Goal: Task Accomplishment & Management: Complete application form

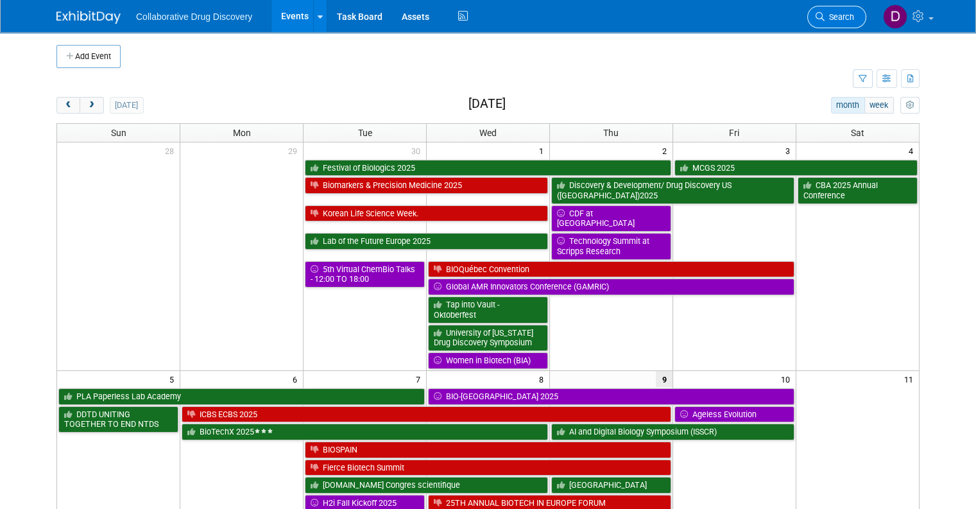
click at [854, 15] on span "Search" at bounding box center [839, 17] width 30 height 10
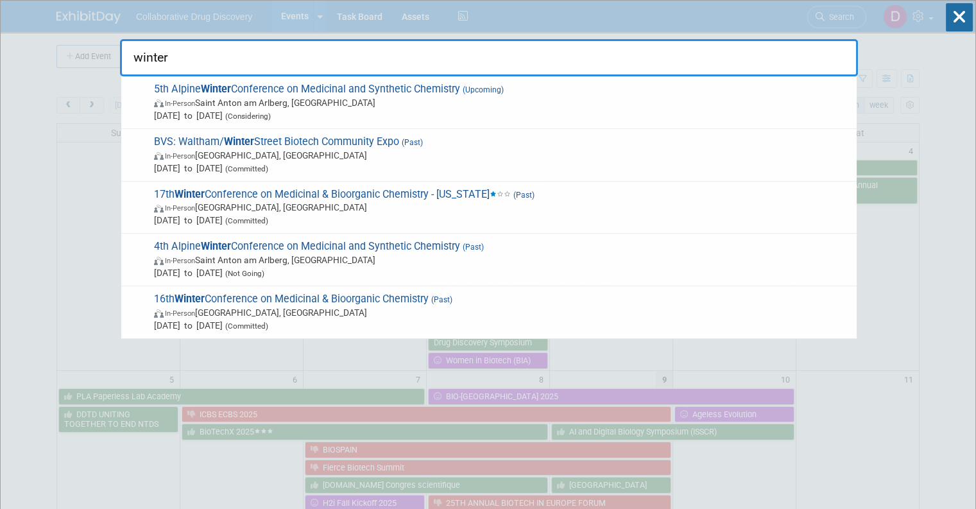
click at [738, 57] on input "winter" at bounding box center [489, 57] width 738 height 37
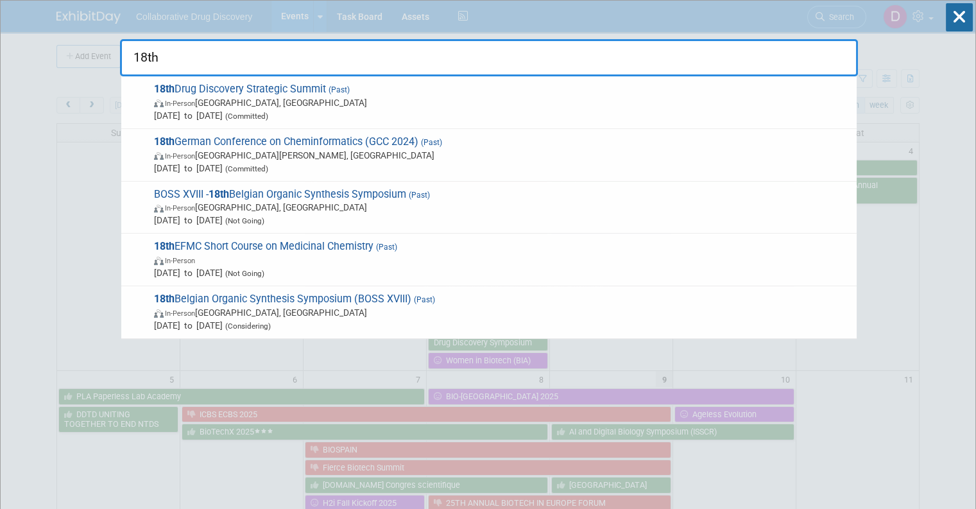
type input "18th"
click at [179, 162] on span "Nov 3, 2024 to Nov 6, 2024 (Committed)" at bounding box center [502, 168] width 696 height 13
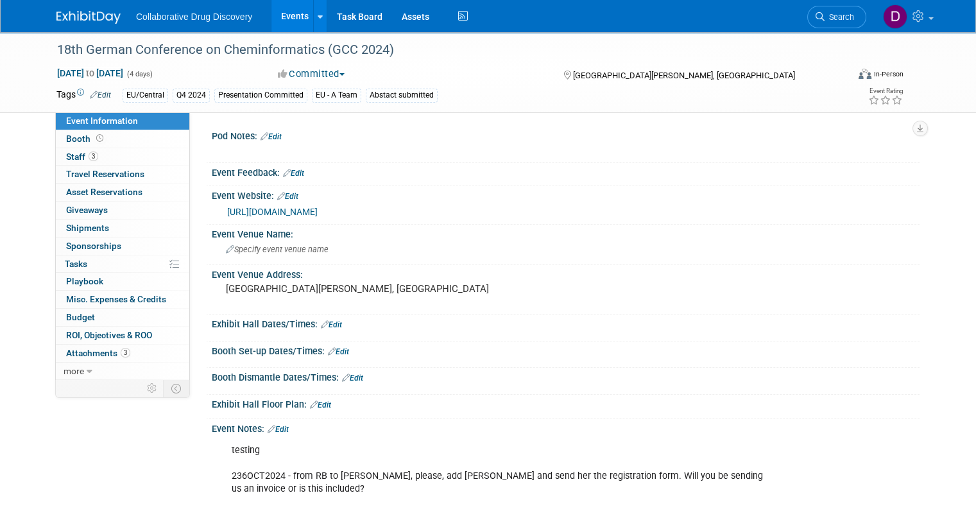
click at [67, 13] on img at bounding box center [88, 17] width 64 height 13
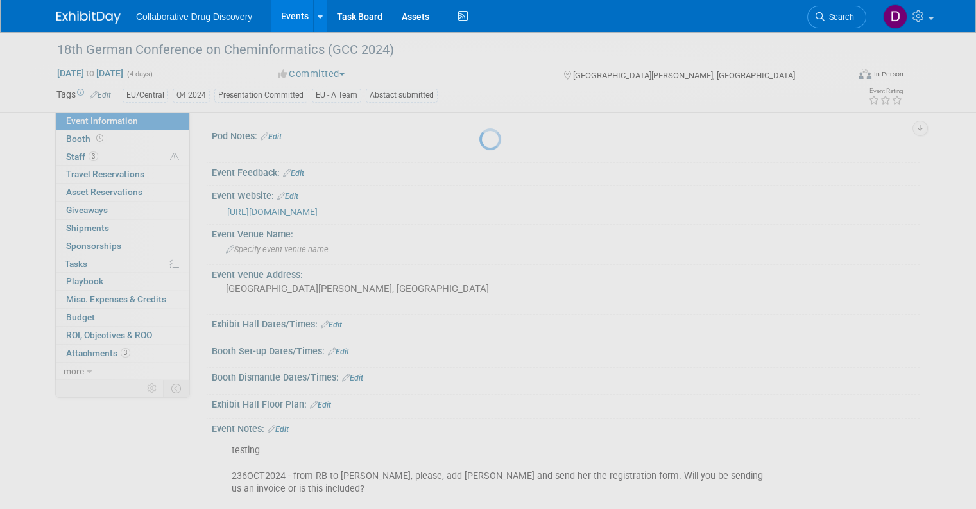
click at [67, 13] on img at bounding box center [88, 17] width 64 height 13
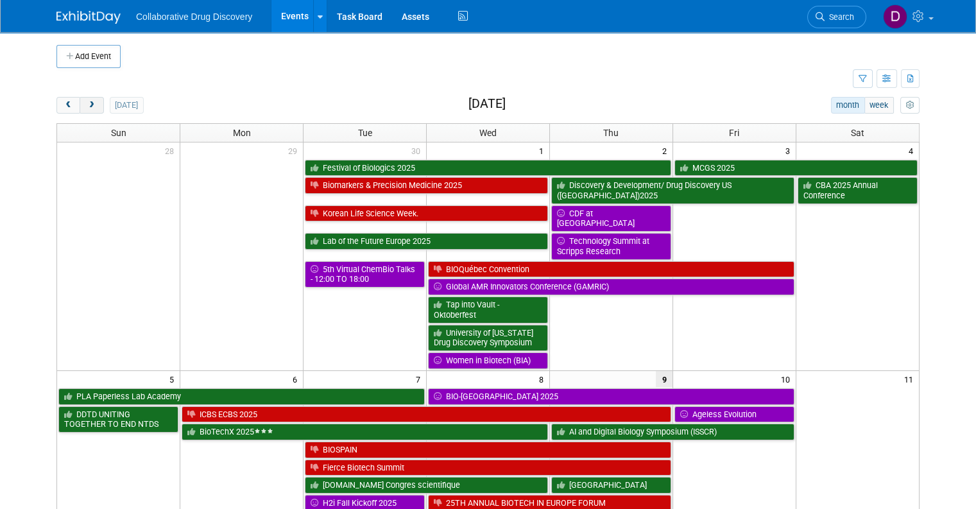
click at [87, 105] on span "next" at bounding box center [92, 105] width 10 height 8
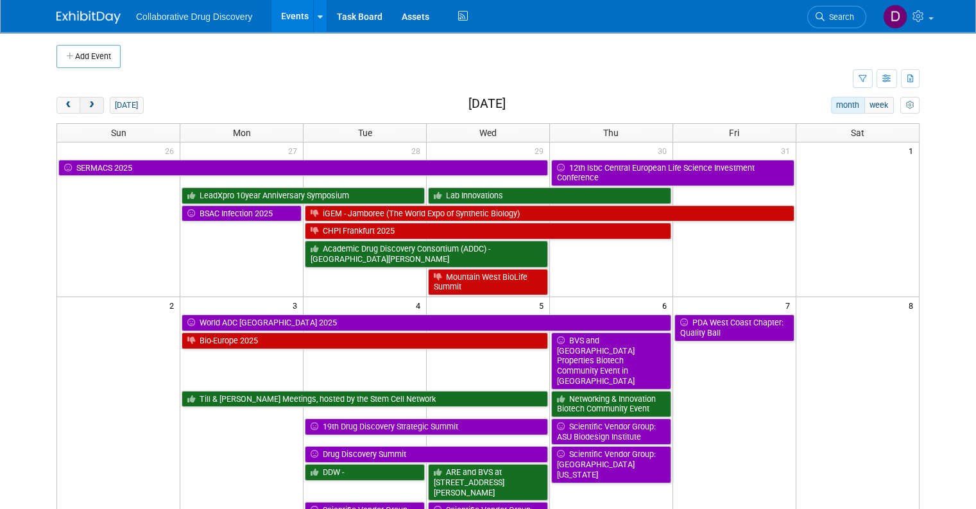
click at [87, 105] on span "next" at bounding box center [92, 105] width 10 height 8
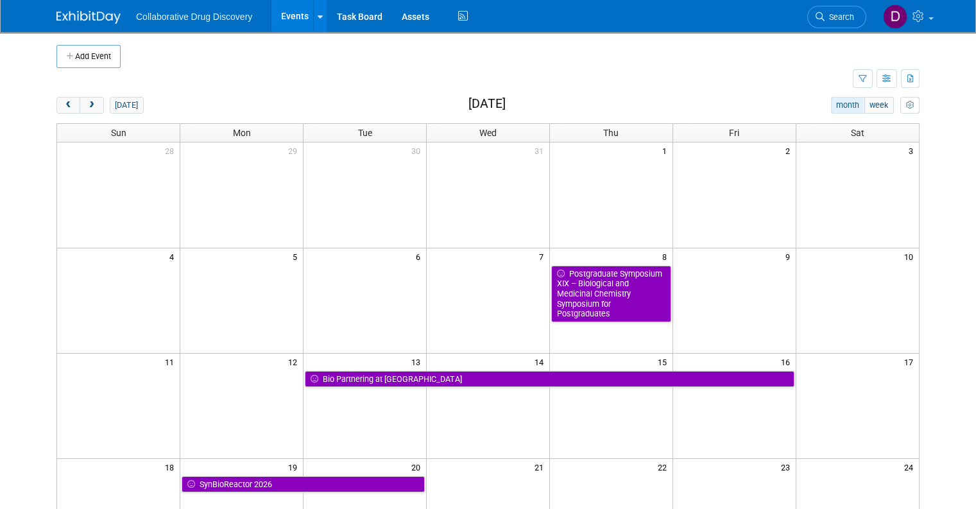
scroll to position [403, 0]
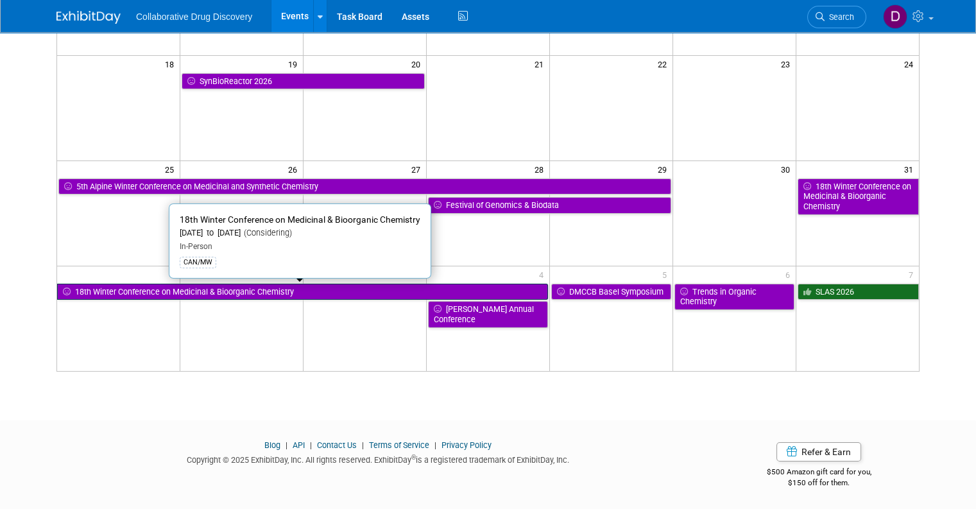
click at [295, 296] on link "18th Winter Conference on Medicinal & Bioorganic Chemistry" at bounding box center [302, 292] width 491 height 17
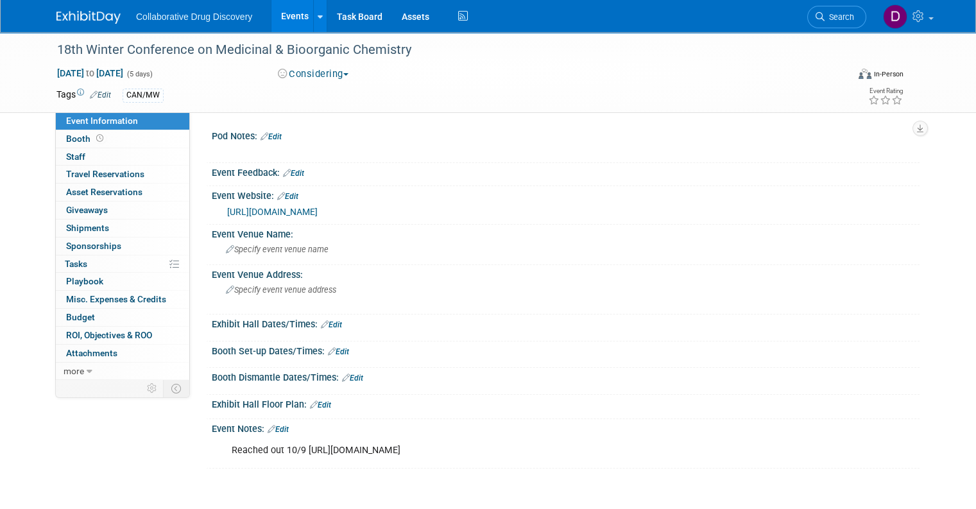
click at [102, 91] on link "Edit" at bounding box center [100, 94] width 21 height 9
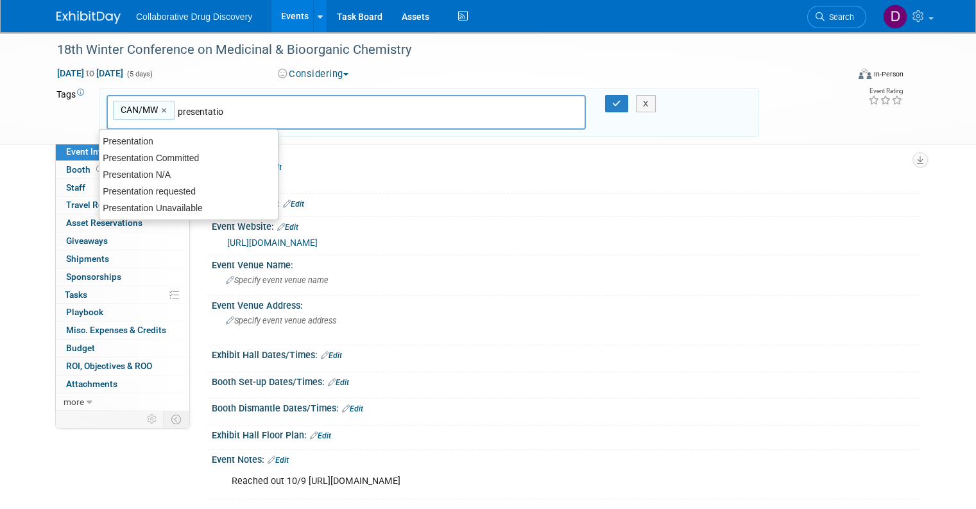
type input "presentation"
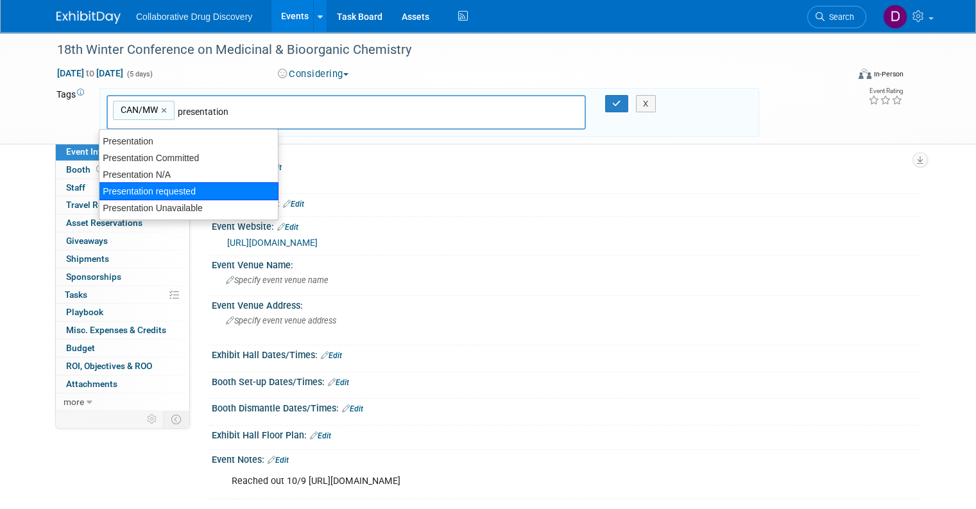
click at [192, 198] on div "Presentation requested" at bounding box center [189, 191] width 180 height 18
type input "CAN/MW, Presentation requested"
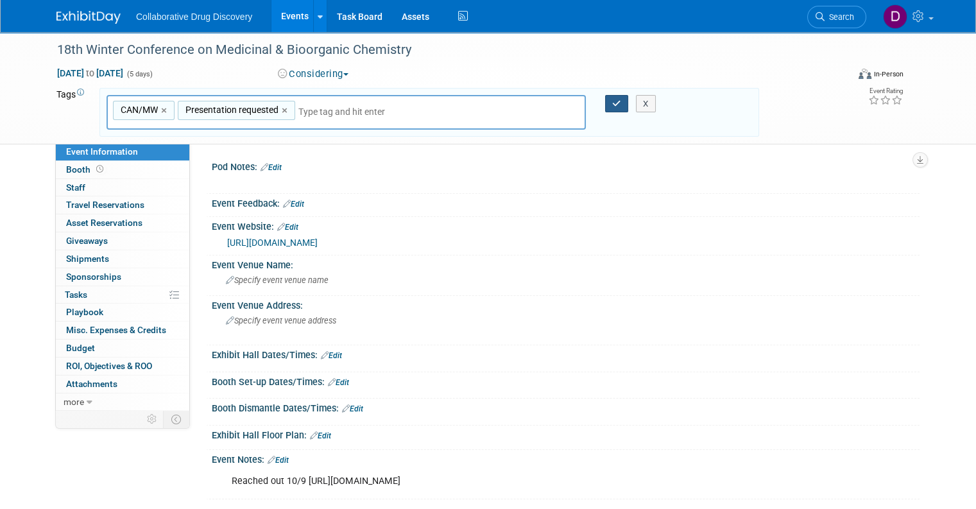
click at [611, 101] on button "button" at bounding box center [616, 104] width 23 height 18
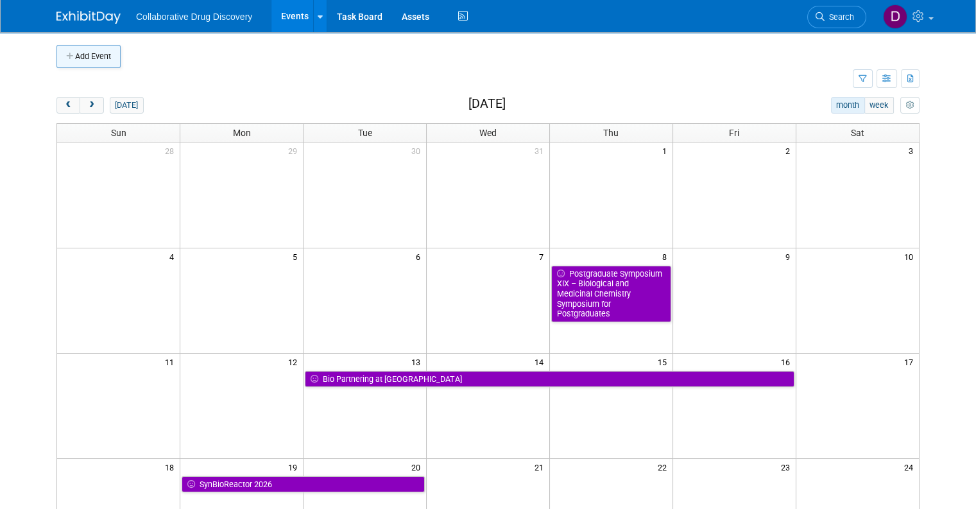
click at [86, 50] on button "Add Event" at bounding box center [88, 56] width 64 height 23
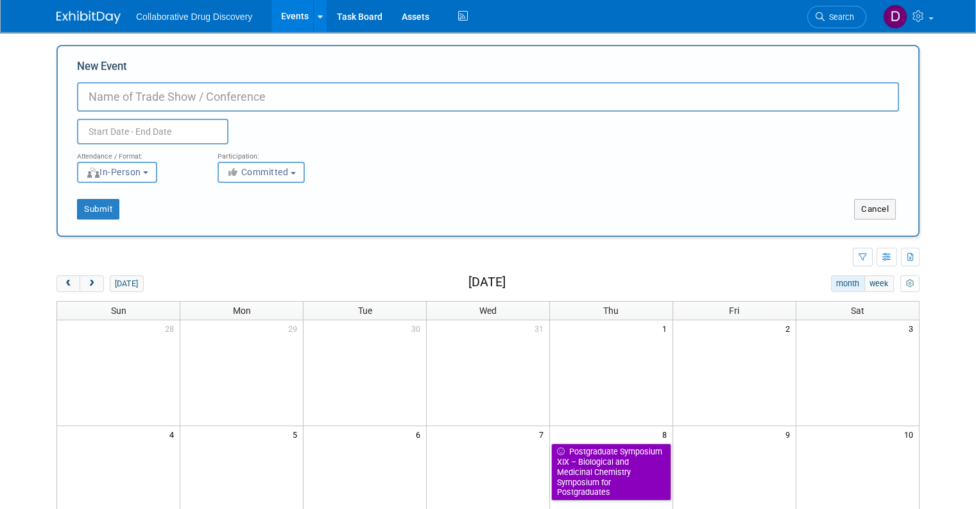
click at [124, 94] on input "New Event" at bounding box center [488, 97] width 822 height 30
paste input "Fierce JPM Week"
type input "Fierce JPM Week"
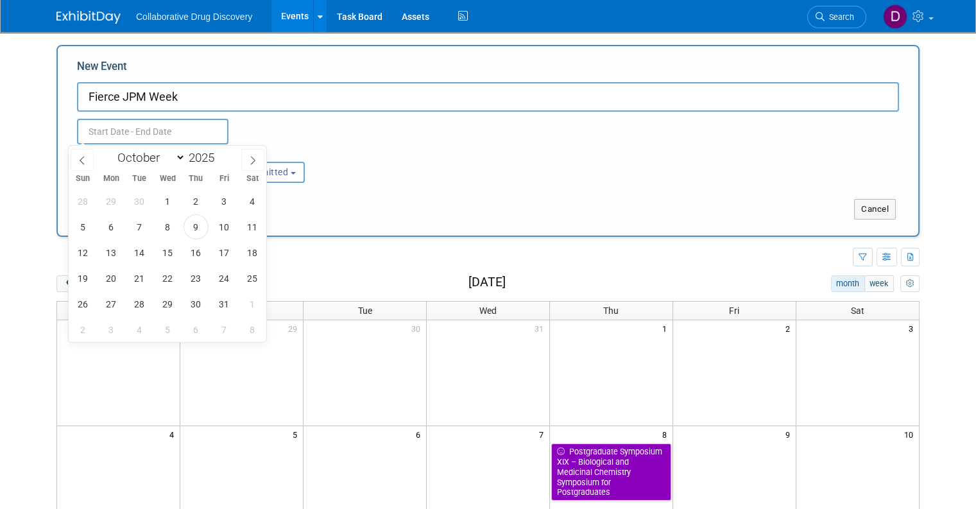
click at [128, 127] on input "text" at bounding box center [152, 132] width 151 height 26
click at [219, 153] on span at bounding box center [219, 154] width 9 height 8
type input "2026"
click at [145, 159] on select "January February March April May June July August September October November De…" at bounding box center [149, 157] width 74 height 16
select select "0"
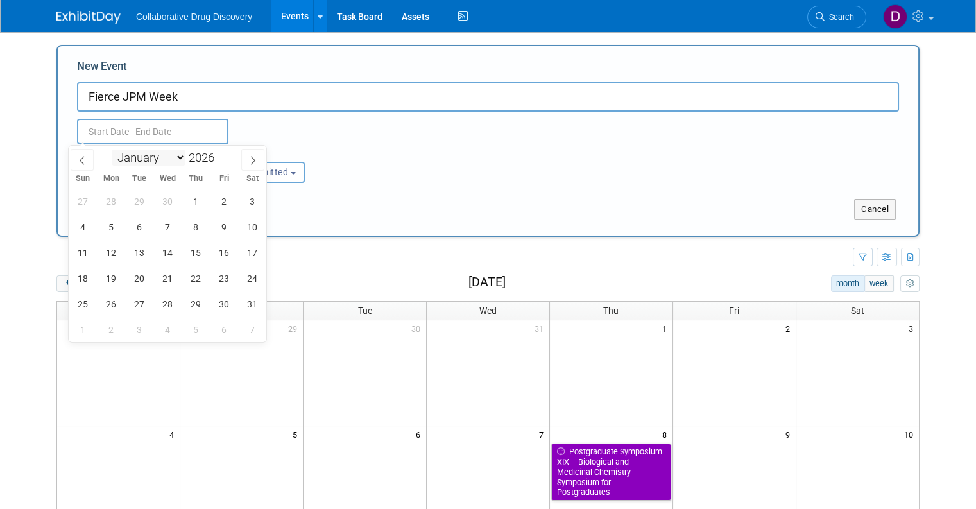
click at [112, 149] on select "January February March April May June July August September October November De…" at bounding box center [149, 157] width 74 height 16
click at [142, 255] on span "13" at bounding box center [139, 252] width 25 height 25
click at [166, 254] on span "14" at bounding box center [167, 252] width 25 height 25
type input "[DATE] to [DATE]"
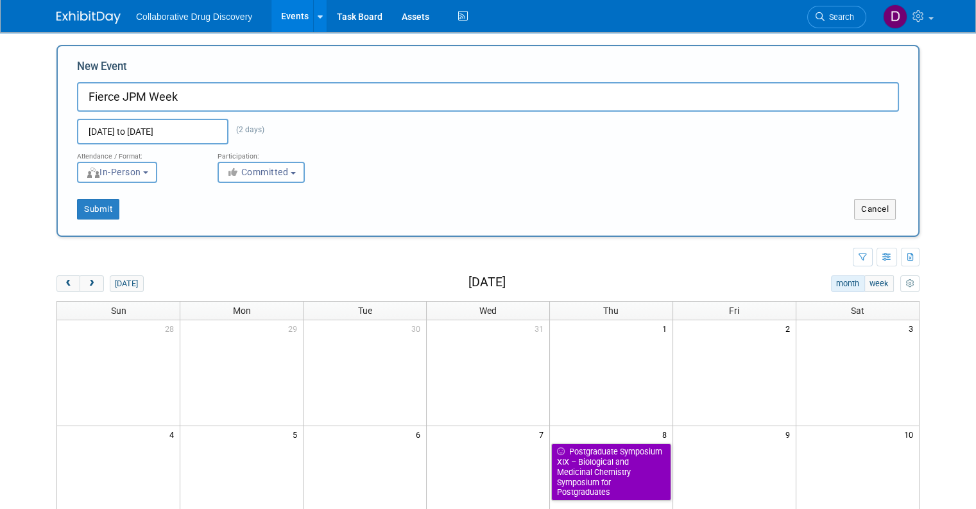
click at [269, 161] on div "Participation: <i class="fas fa-thumbs-up" style="color: #a5a5a5; padding-right…" at bounding box center [278, 163] width 140 height 38
click at [267, 169] on span "Committed" at bounding box center [257, 172] width 62 height 10
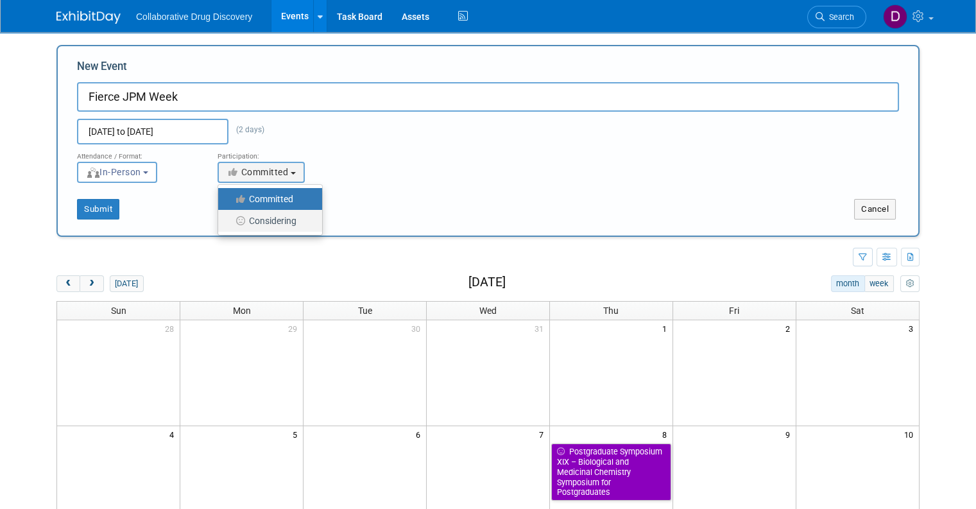
click at [269, 221] on label "Considering" at bounding box center [267, 220] width 85 height 17
click at [230, 221] on input "Considering" at bounding box center [225, 221] width 8 height 8
select select "2"
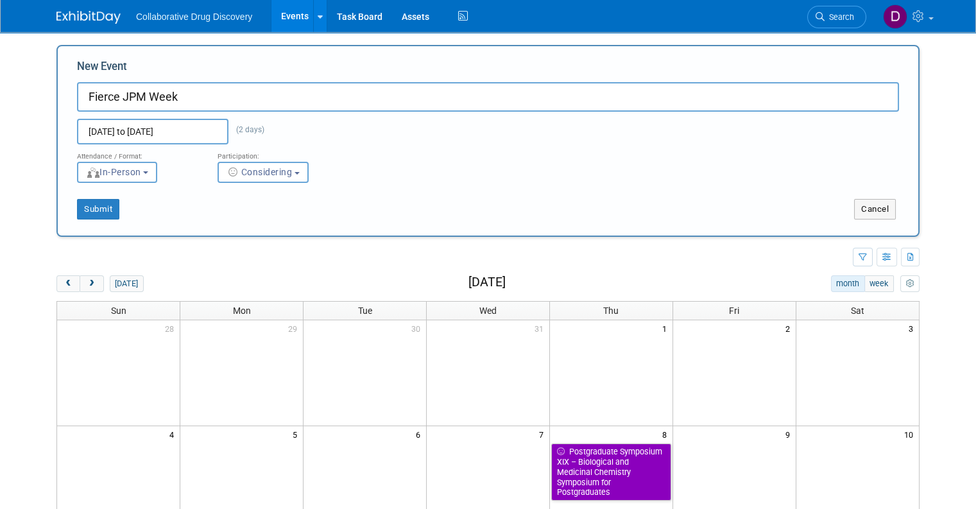
click at [357, 199] on div "Submit" at bounding box center [237, 209] width 359 height 21
click at [105, 207] on button "Submit" at bounding box center [98, 209] width 42 height 21
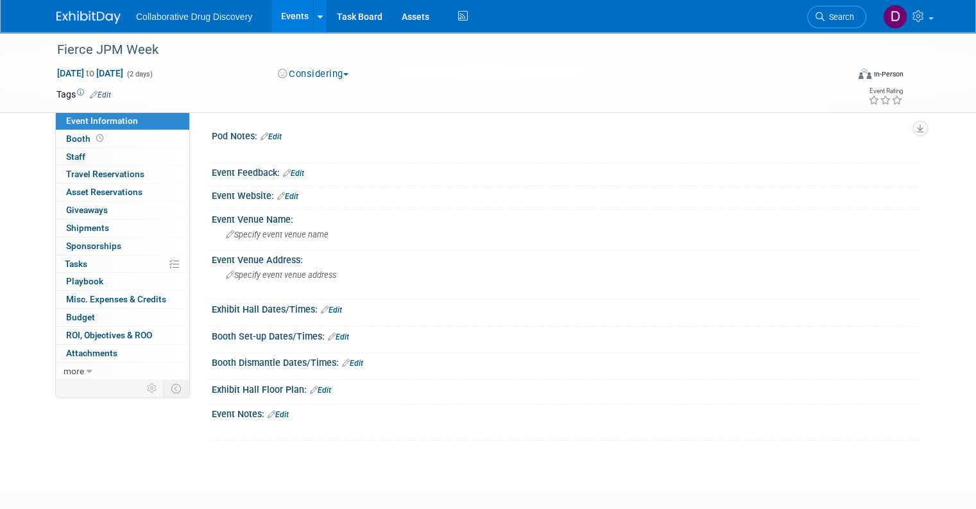
click at [282, 194] on link "Edit" at bounding box center [287, 196] width 21 height 9
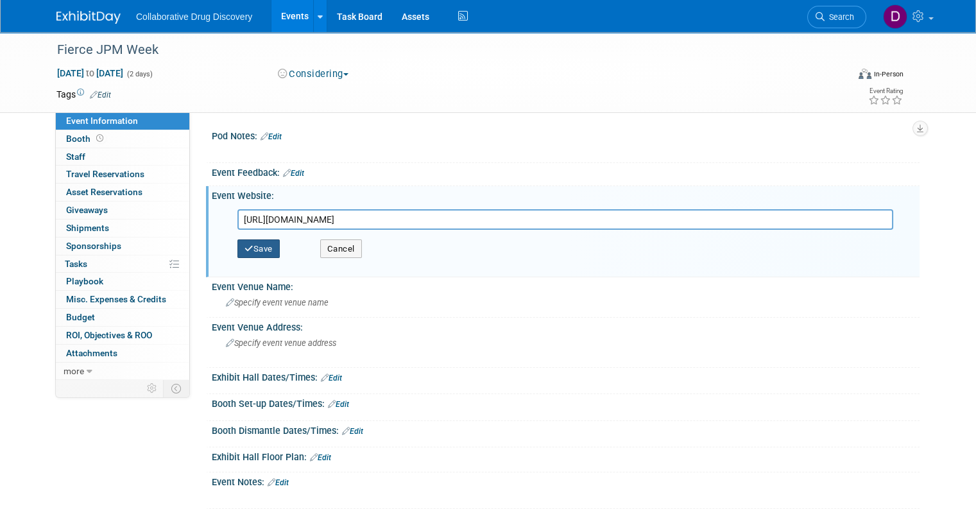
type input "[URL][DOMAIN_NAME]"
click at [261, 250] on button "Save" at bounding box center [258, 248] width 42 height 19
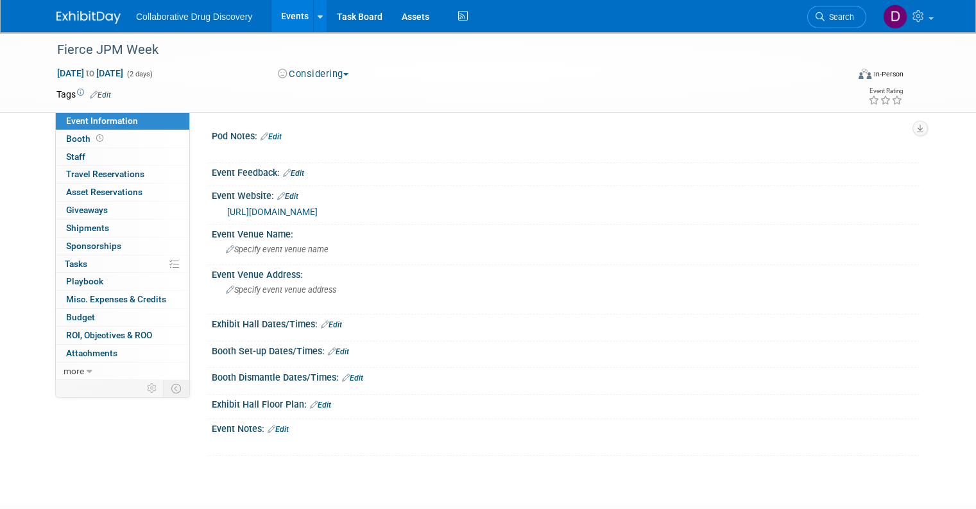
click at [98, 93] on link "Edit" at bounding box center [100, 94] width 21 height 9
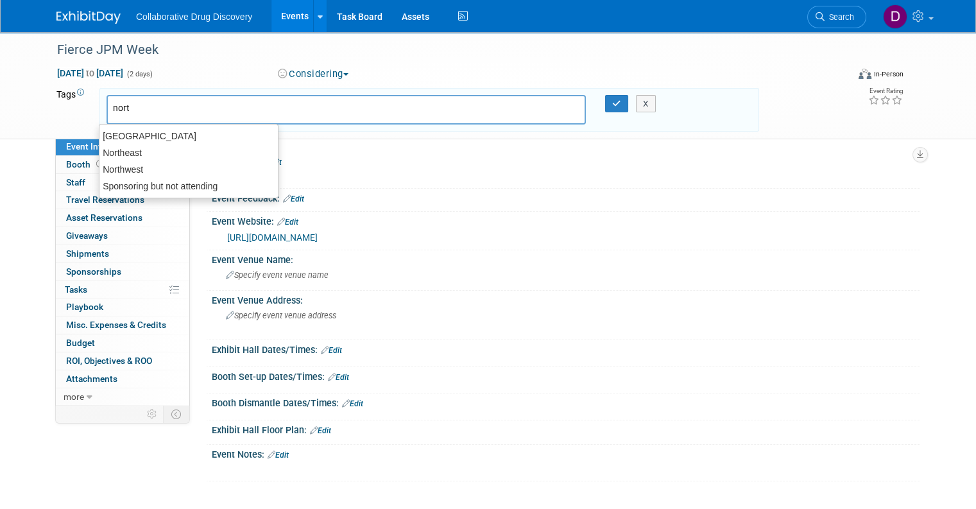
type input "north"
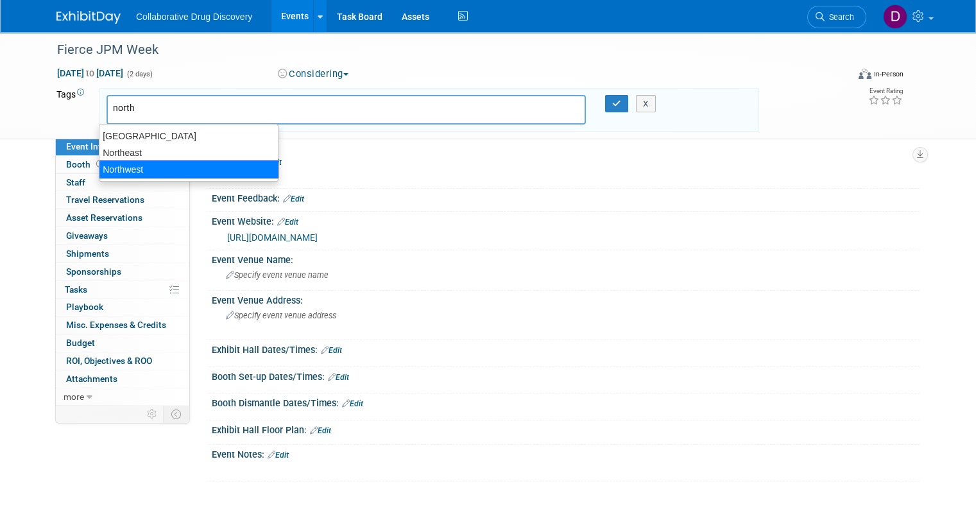
click at [152, 169] on div "Northwest" at bounding box center [189, 169] width 180 height 18
type input "Northwest"
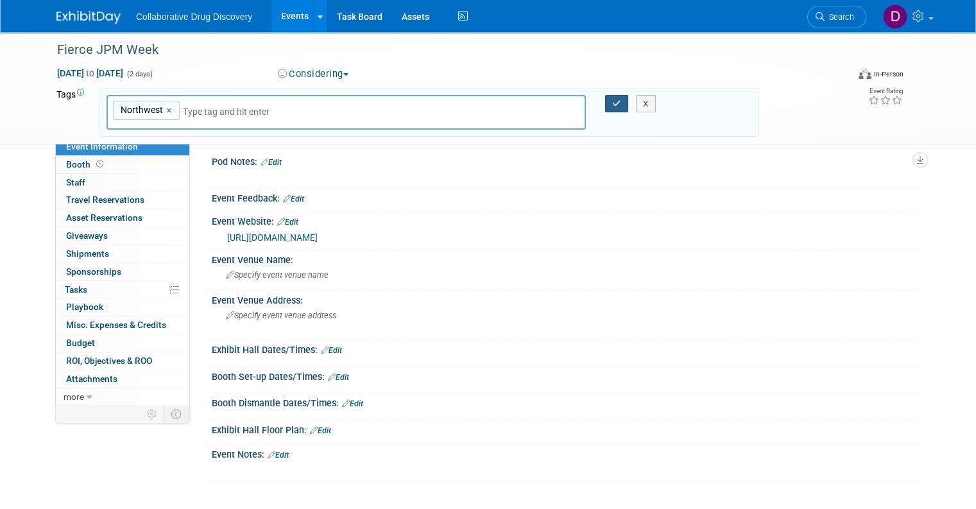
click at [623, 109] on button "button" at bounding box center [616, 104] width 23 height 18
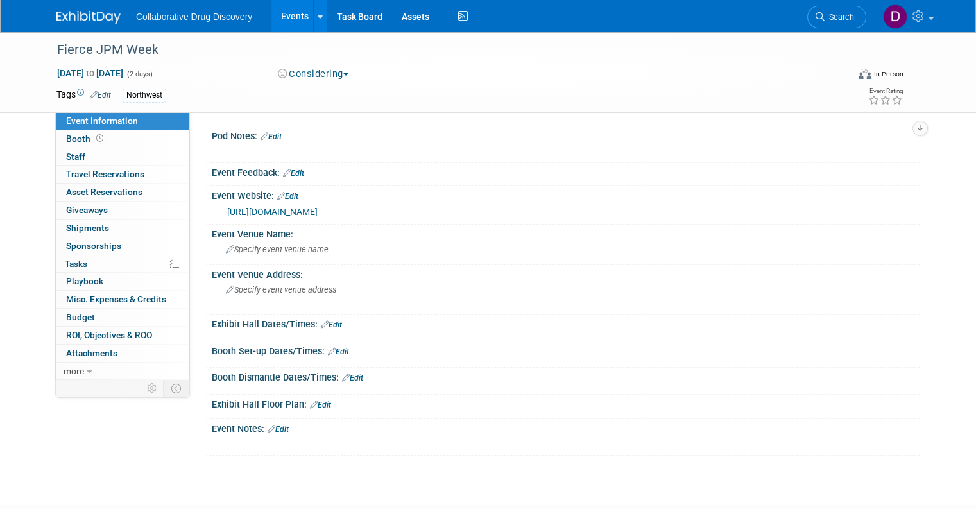
click at [278, 434] on div "X" at bounding box center [564, 437] width 692 height 6
click at [278, 430] on link "Edit" at bounding box center [277, 429] width 21 height 9
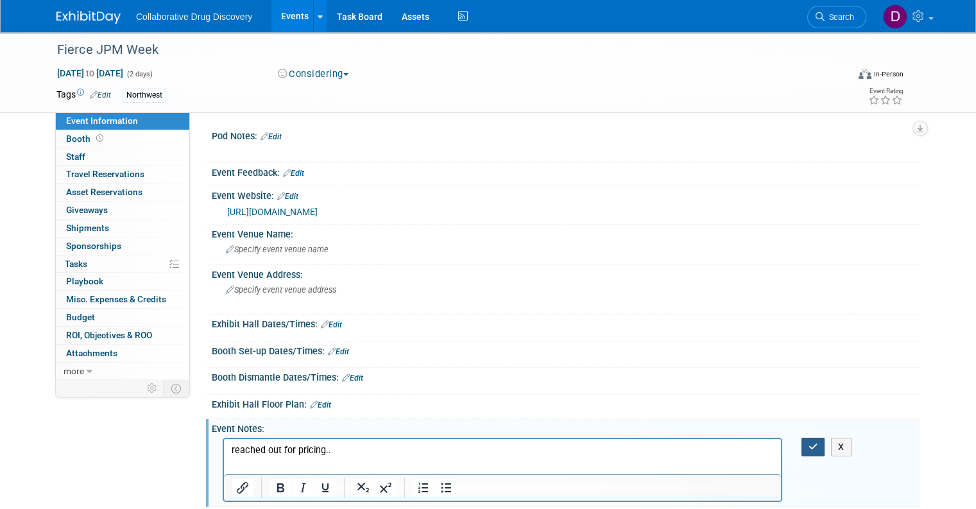
click at [812, 445] on button "button" at bounding box center [813, 446] width 24 height 19
